Goal: Transaction & Acquisition: Purchase product/service

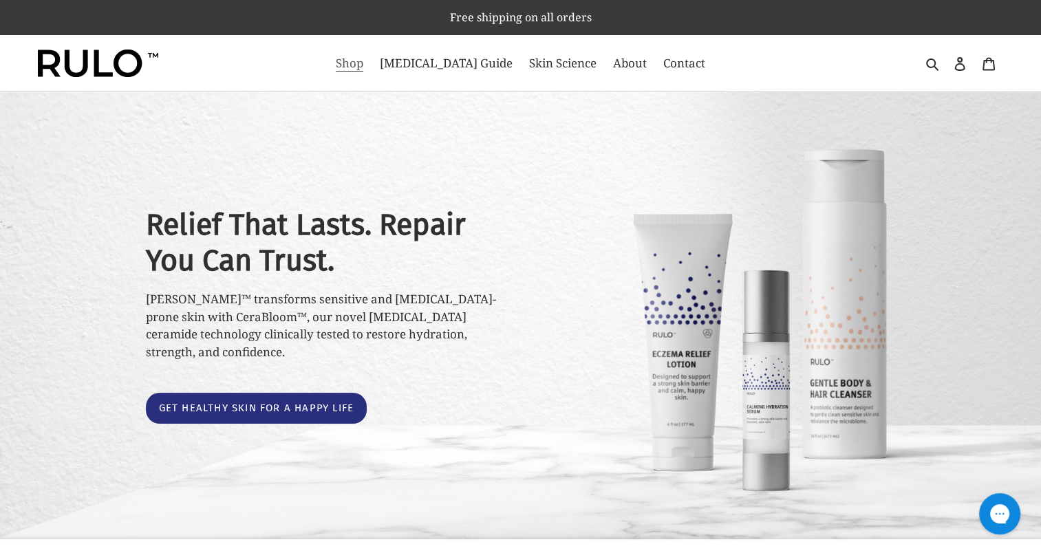
click at [363, 63] on span "Shop" at bounding box center [350, 63] width 28 height 17
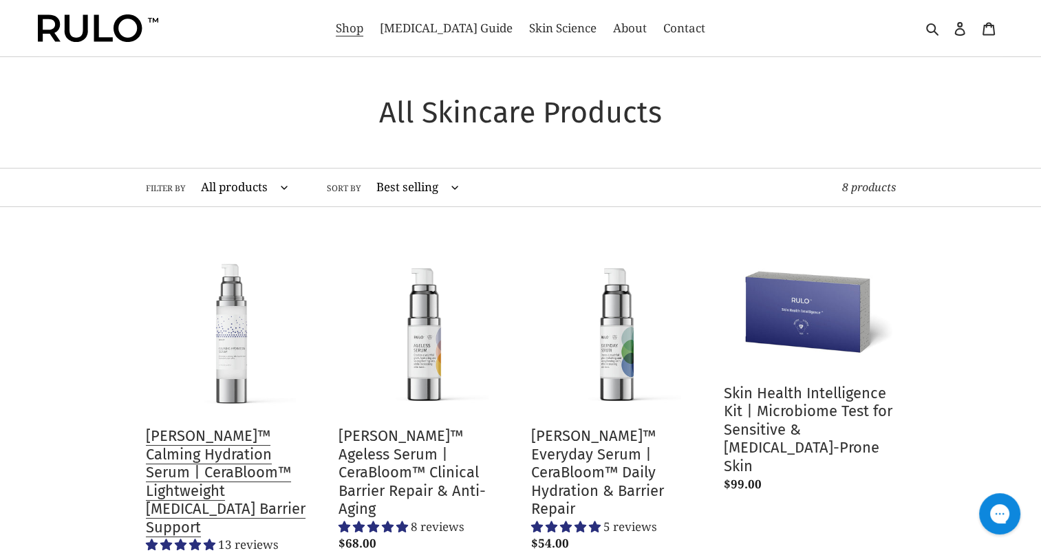
click at [239, 327] on link "[PERSON_NAME]™ Calming Hydration Serum | CeraBloom™ Lightweight [MEDICAL_DATA] …" at bounding box center [232, 410] width 172 height 331
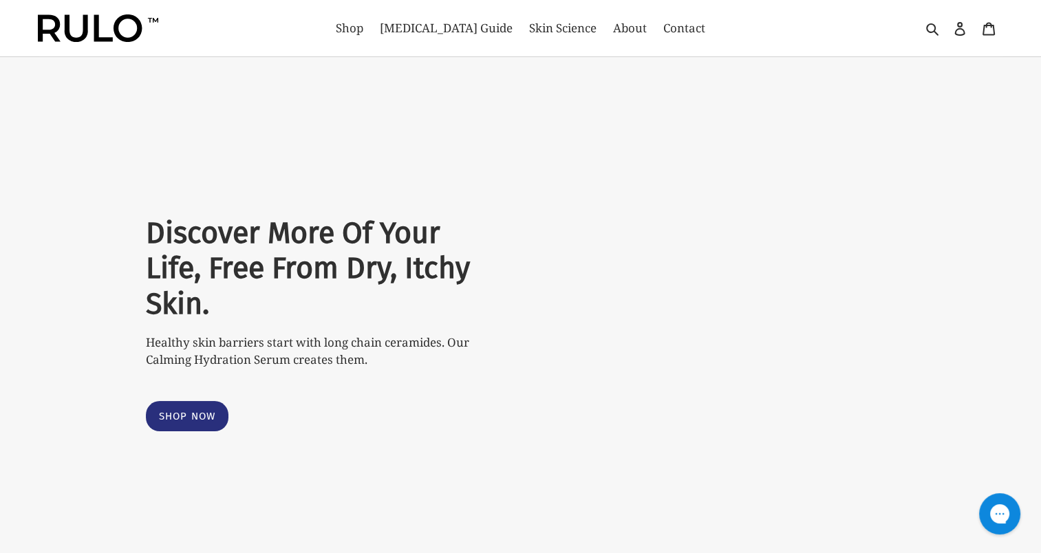
select select "most-helpful"
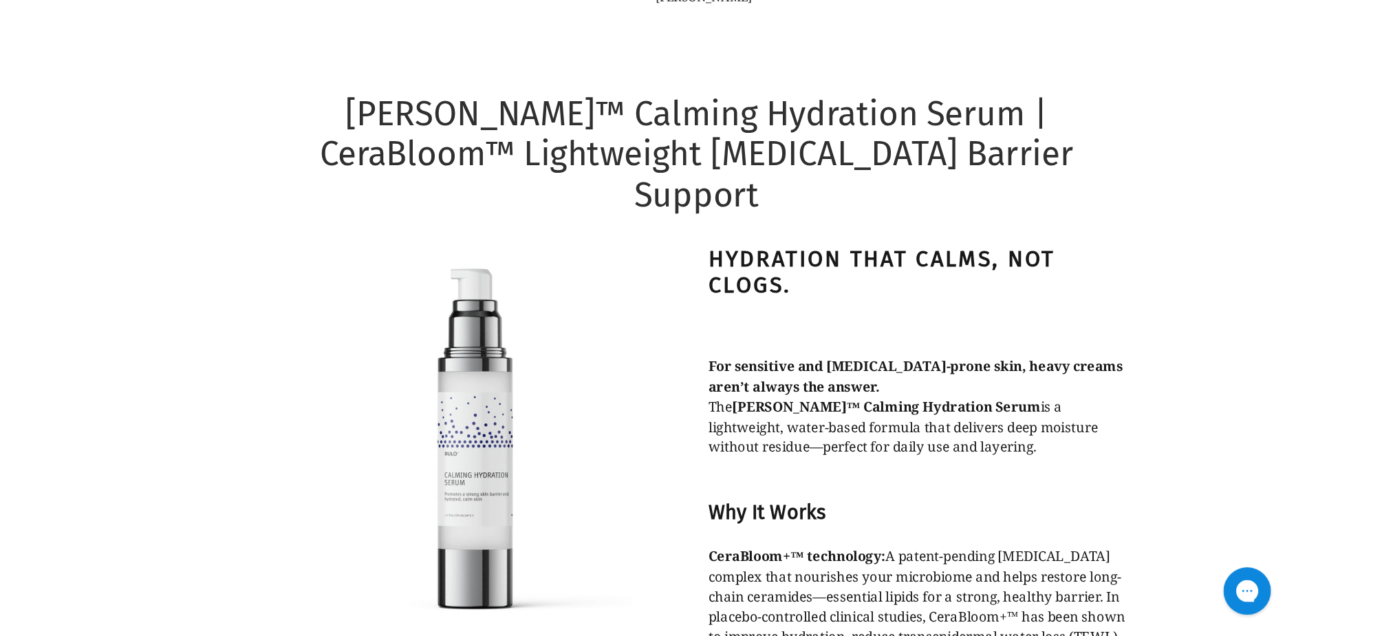
scroll to position [770, 0]
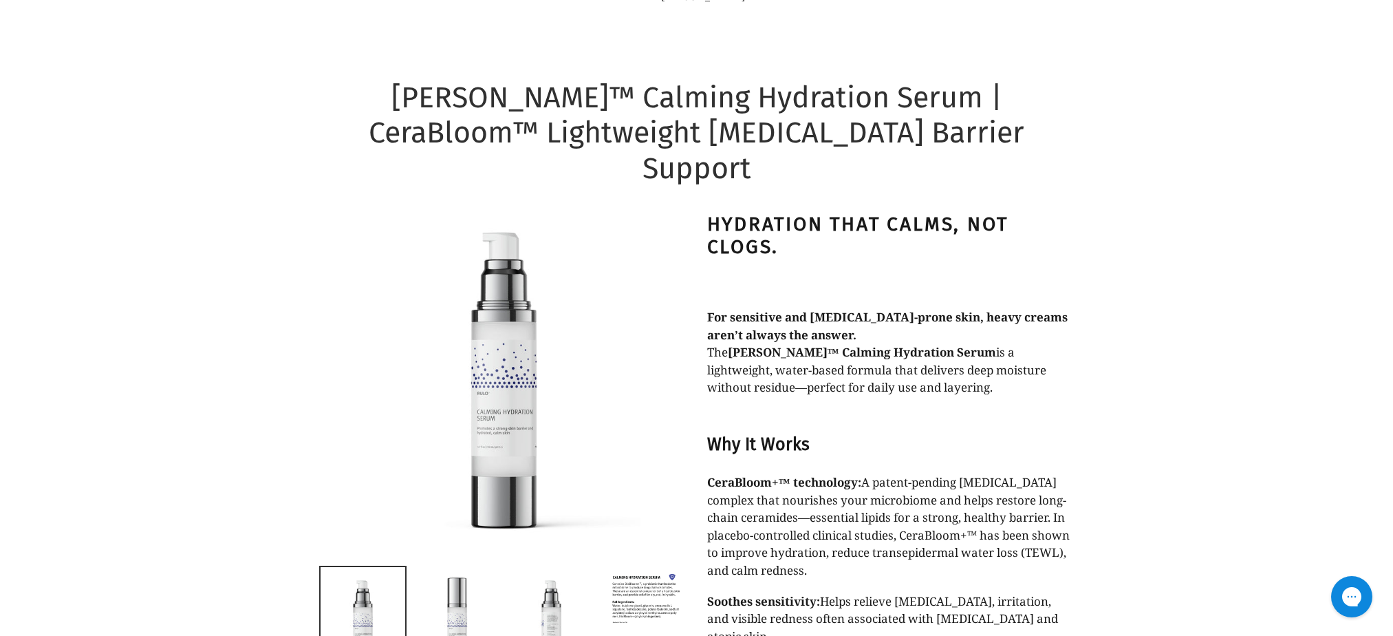
click at [841, 403] on div "Hydration that calms, not clogs. For sensitive and eczema-prone skin, heavy cre…" at bounding box center [889, 620] width 365 height 814
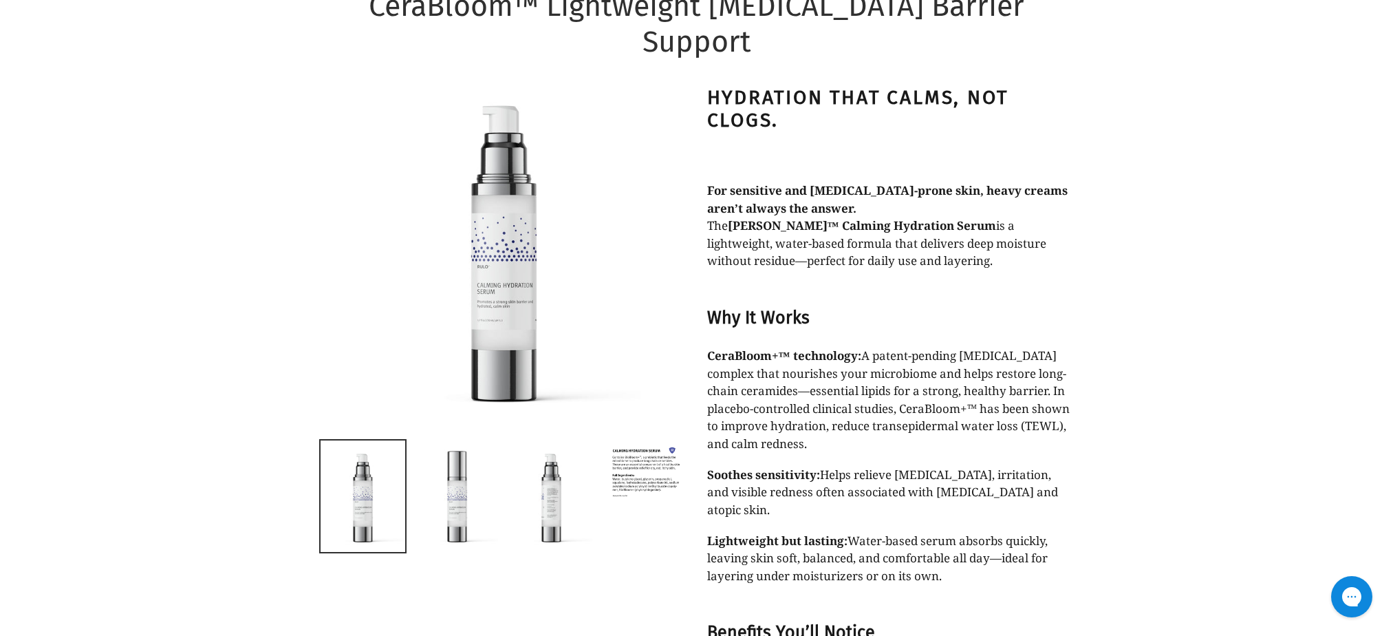
scroll to position [908, 0]
